Goal: Information Seeking & Learning: Find contact information

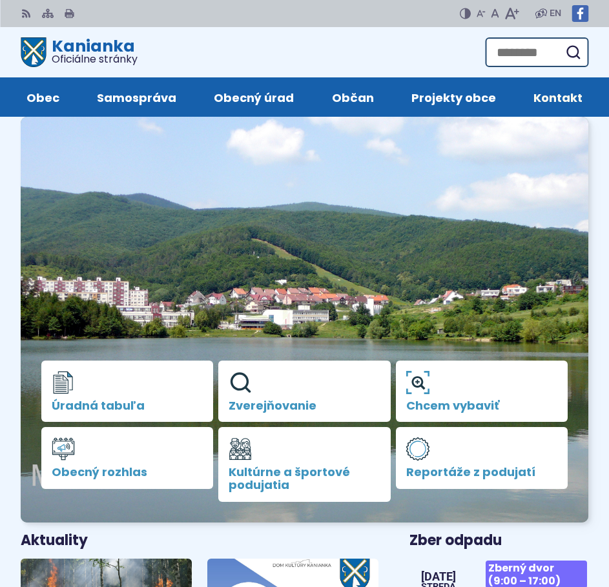
click at [569, 98] on span "Kontakt" at bounding box center [557, 96] width 49 height 39
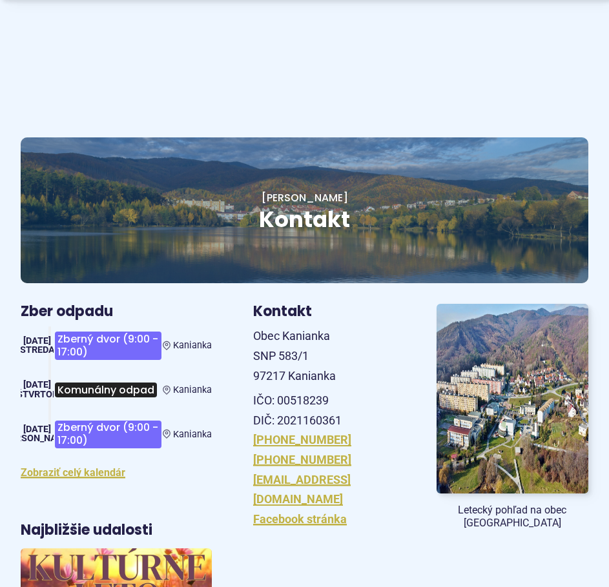
scroll to position [258, 0]
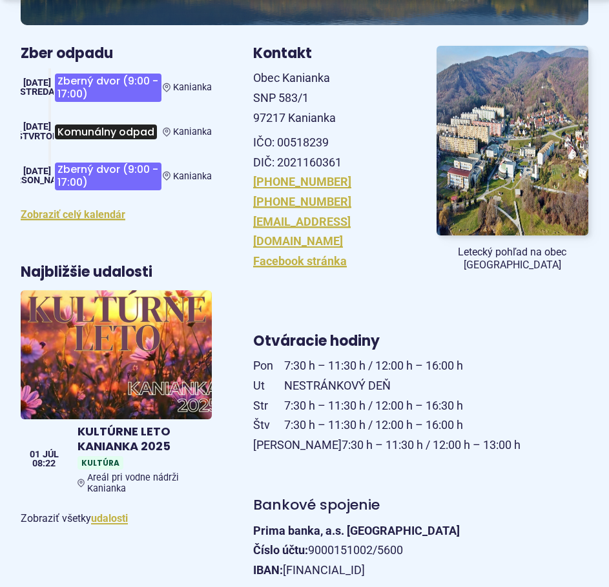
click at [277, 78] on span "Obec Kanianka SNP 583/1 97217 Kanianka" at bounding box center [294, 97] width 83 height 53
copy span "Obec [GEOGRAPHIC_DATA]"
click at [277, 97] on span "Obec Kanianka SNP 583/1 97217 Kanianka" at bounding box center [294, 97] width 83 height 53
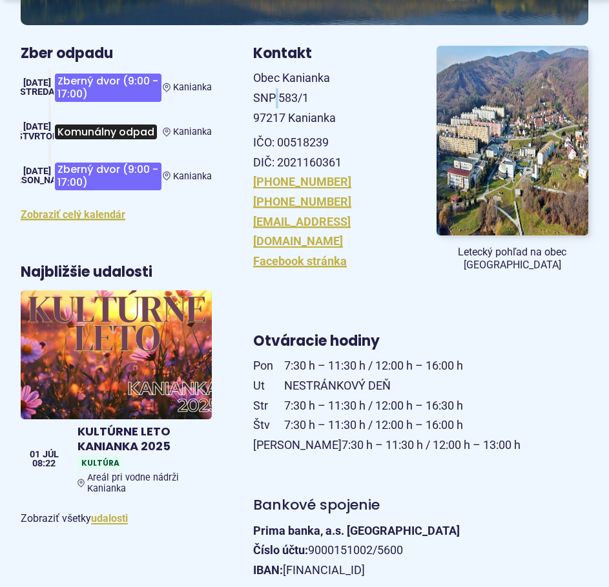
click at [277, 97] on span "Obec Kanianka SNP 583/1 97217 Kanianka" at bounding box center [294, 97] width 83 height 53
copy span "SNP 583/1"
click at [292, 149] on p "IČO: 00518239 DIČ: 2021160361" at bounding box center [329, 152] width 152 height 39
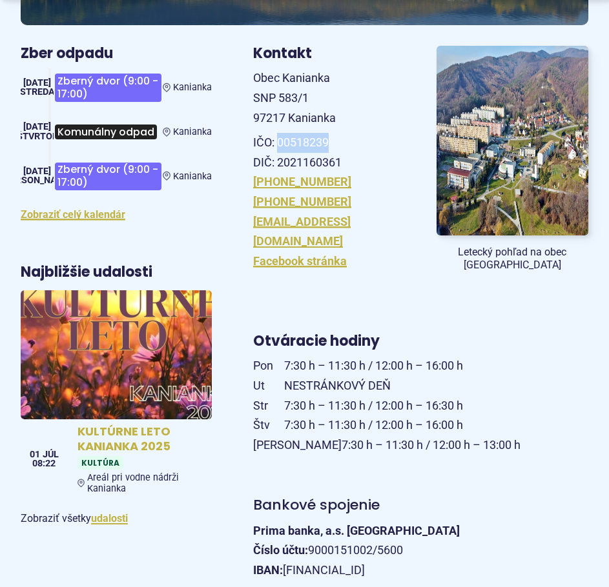
copy p "00518239"
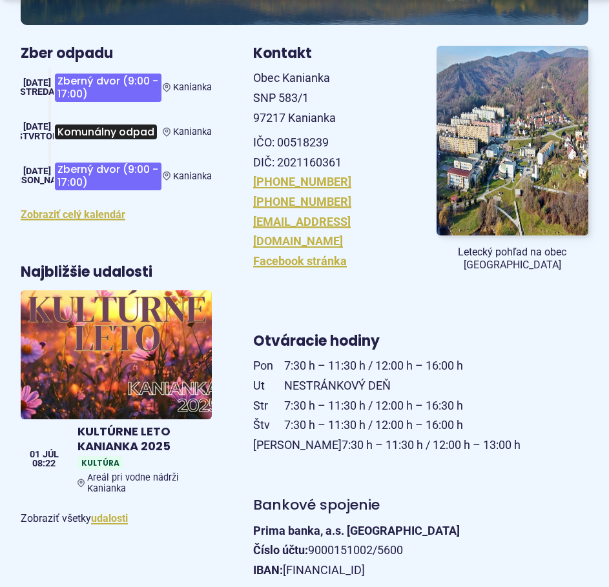
click at [295, 159] on p "IČO: 00518239 DIČ: 2021160361" at bounding box center [329, 152] width 152 height 39
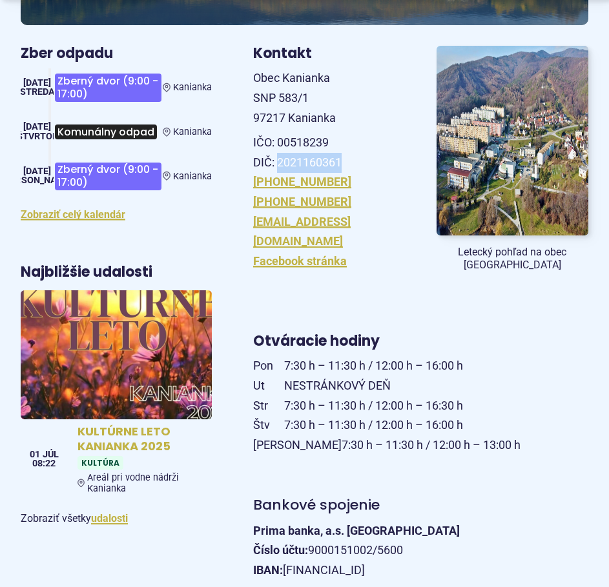
copy p "2021160361"
click at [133, 440] on h4 "KULTÚRNE LETO KANIANKA 2025" at bounding box center [141, 439] width 129 height 29
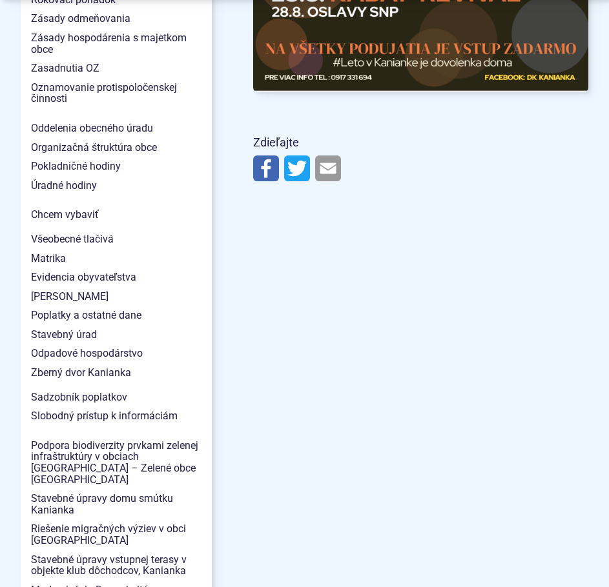
scroll to position [1420, 0]
